Goal: Information Seeking & Learning: Learn about a topic

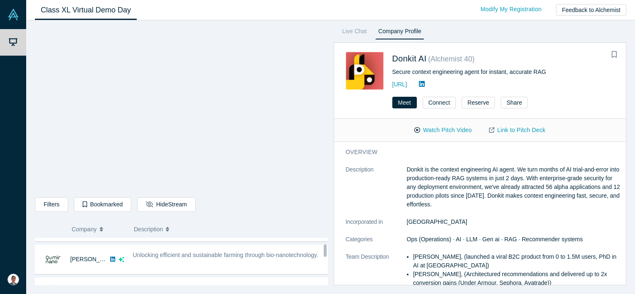
scroll to position [166, 0]
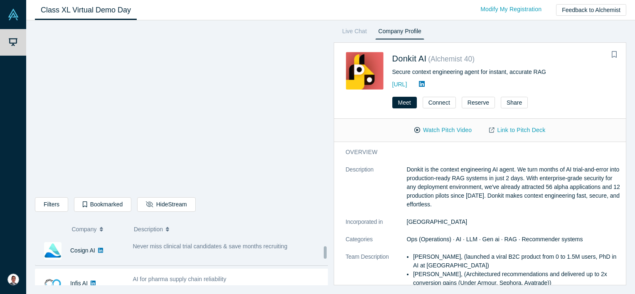
click at [205, 254] on div "Never miss clinical trial candidates & save months recruiting" at bounding box center [230, 251] width 205 height 26
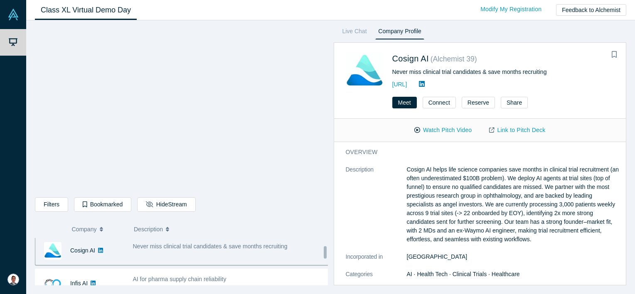
scroll to position [163, 0]
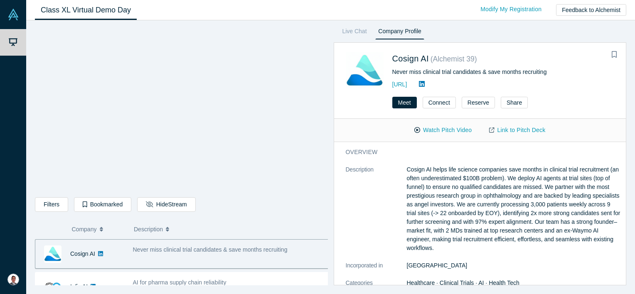
click at [206, 253] on div "Never miss clinical trial candidates & save months recruiting" at bounding box center [230, 254] width 205 height 26
click at [71, 256] on link "Cosign AI" at bounding box center [82, 254] width 25 height 7
click at [440, 131] on button "Watch Pitch Video" at bounding box center [443, 130] width 75 height 15
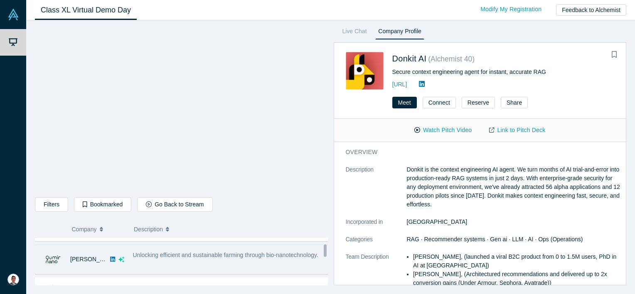
scroll to position [166, 0]
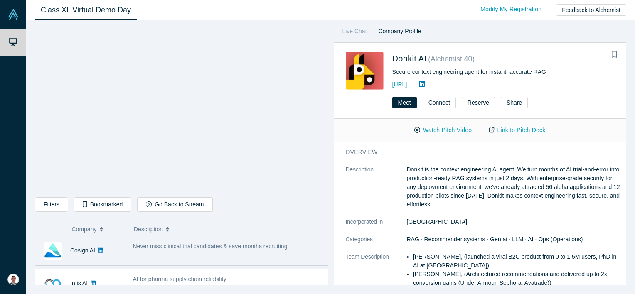
click at [153, 251] on div "Never miss clinical trial candidates & save months recruiting" at bounding box center [230, 251] width 205 height 26
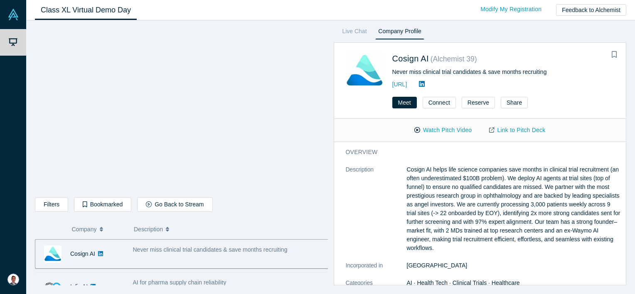
scroll to position [204, 0]
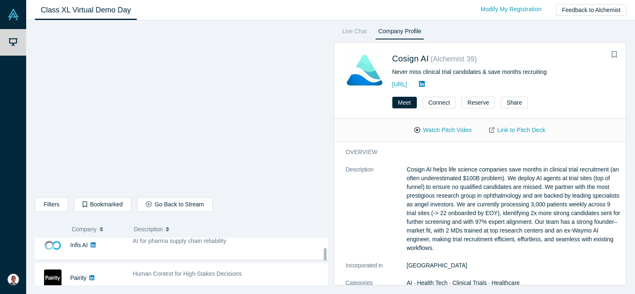
click at [178, 248] on div "AI for pharma supply chain reliability" at bounding box center [230, 245] width 205 height 26
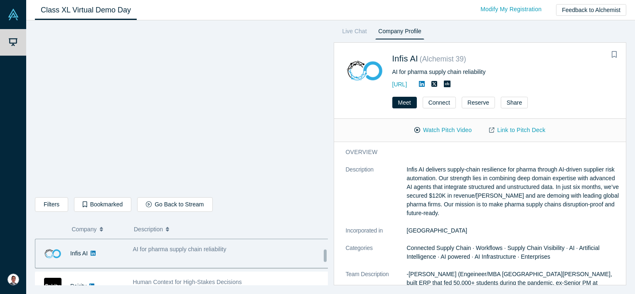
scroll to position [238, 0]
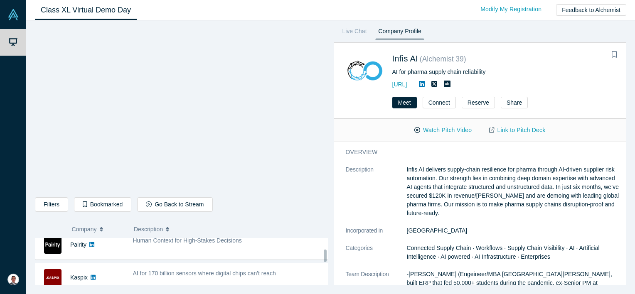
click at [178, 248] on div "Human Context for High-Stakes Decisions" at bounding box center [230, 245] width 205 height 26
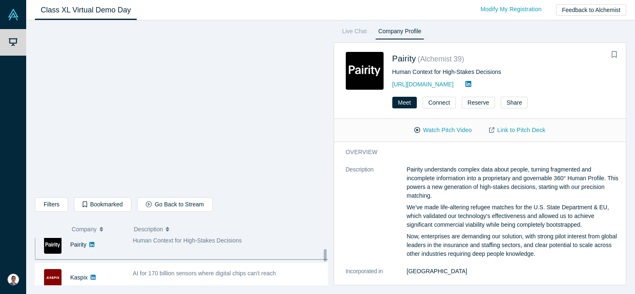
scroll to position [229, 0]
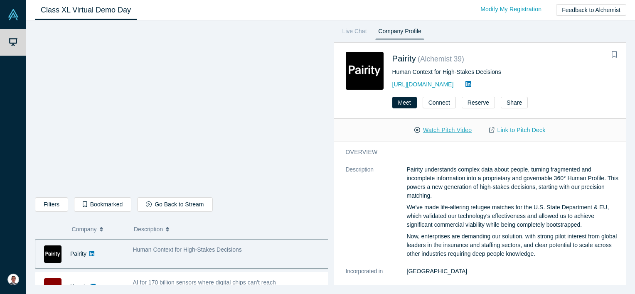
click at [427, 128] on button "Watch Pitch Video" at bounding box center [443, 130] width 75 height 15
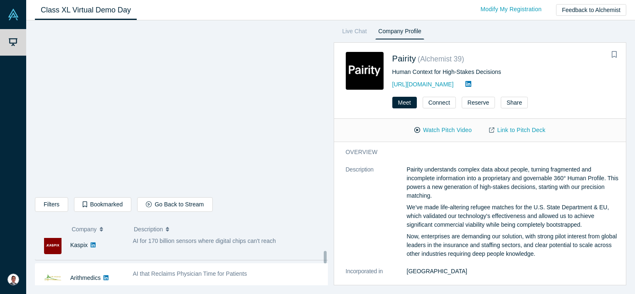
click at [178, 254] on div "AI for 170 billion sensors where digital chips can't reach" at bounding box center [230, 245] width 205 height 26
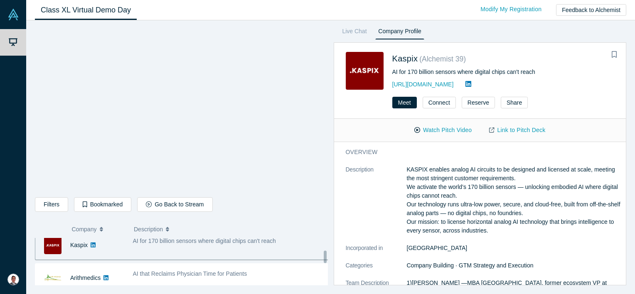
scroll to position [261, 0]
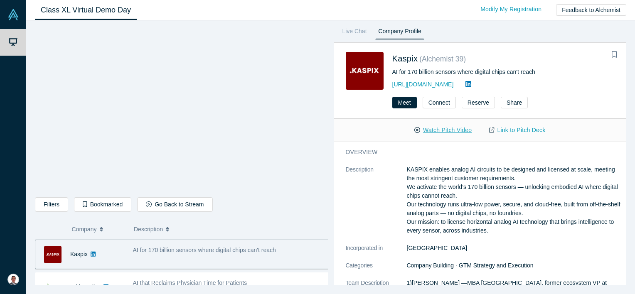
click at [437, 131] on button "Watch Pitch Video" at bounding box center [443, 130] width 75 height 15
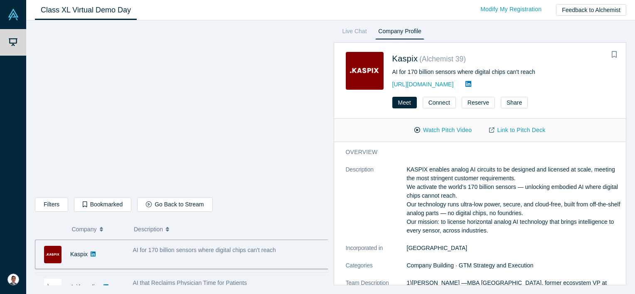
click at [176, 280] on span "AI that Reclaims Physician Time for Patients" at bounding box center [190, 283] width 114 height 7
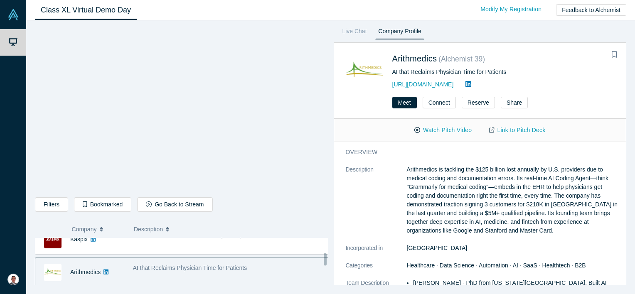
scroll to position [317, 0]
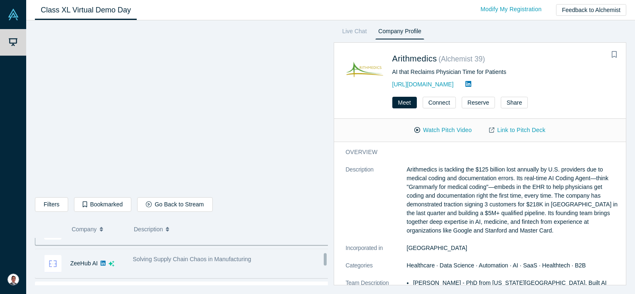
click at [178, 268] on div "Solving Supply Chain Chaos in Manufacturing" at bounding box center [230, 264] width 205 height 26
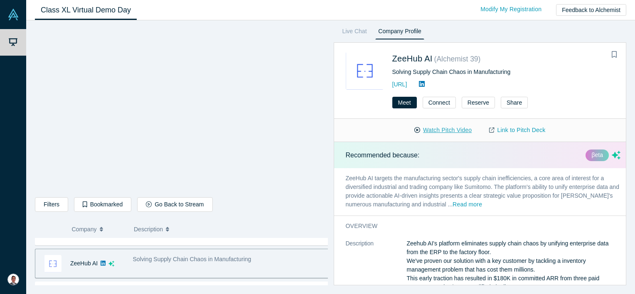
click at [448, 130] on button "Watch Pitch Video" at bounding box center [443, 130] width 75 height 15
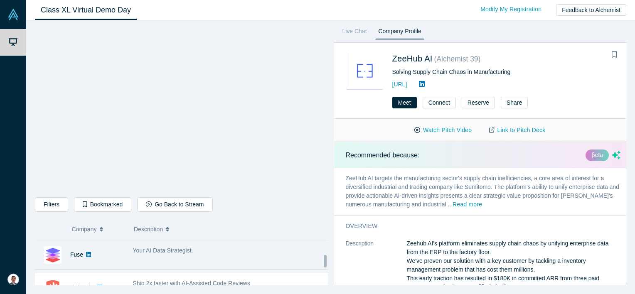
click at [97, 256] on div "Fuse" at bounding box center [79, 255] width 89 height 29
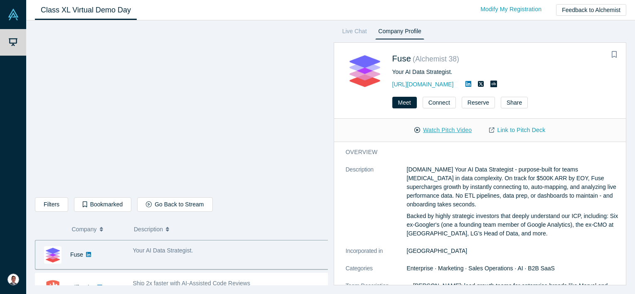
click at [446, 131] on button "Watch Pitch Video" at bounding box center [443, 130] width 75 height 15
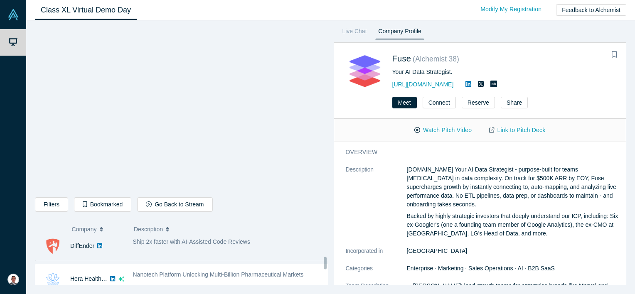
click at [165, 251] on div "Ship 2x faster with AI-Assisted Code Reviews" at bounding box center [230, 246] width 205 height 26
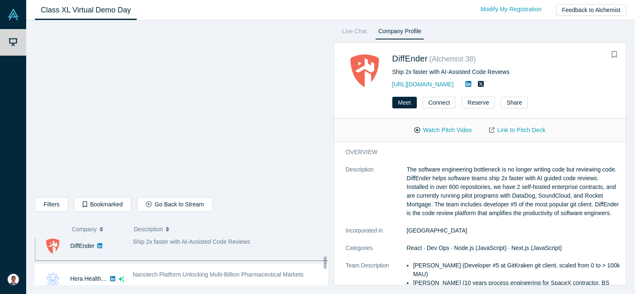
scroll to position [392, 0]
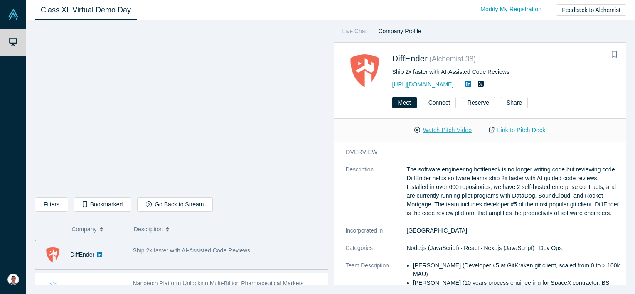
click at [445, 130] on button "Watch Pitch Video" at bounding box center [443, 130] width 75 height 15
